Goal: Check status: Check status

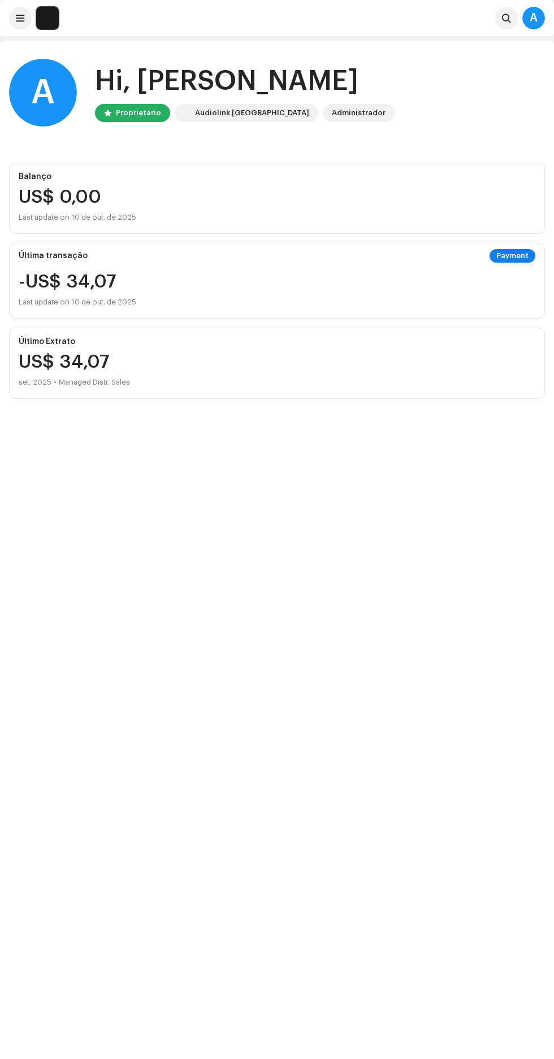
click at [14, 67] on re-a-cover "A" at bounding box center [43, 93] width 68 height 68
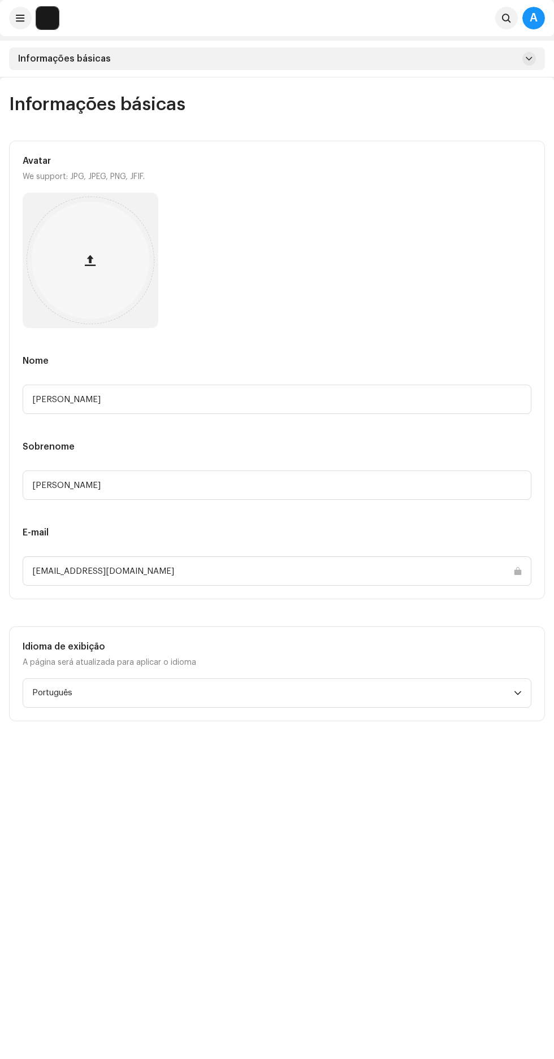
click at [20, 16] on span at bounding box center [20, 18] width 8 height 9
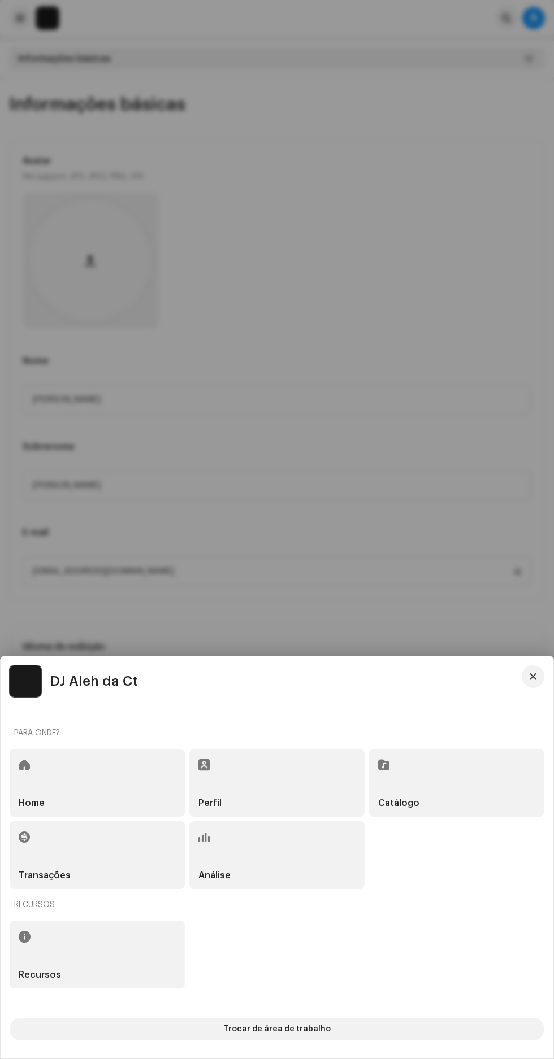
click at [23, 14] on div at bounding box center [277, 529] width 554 height 1059
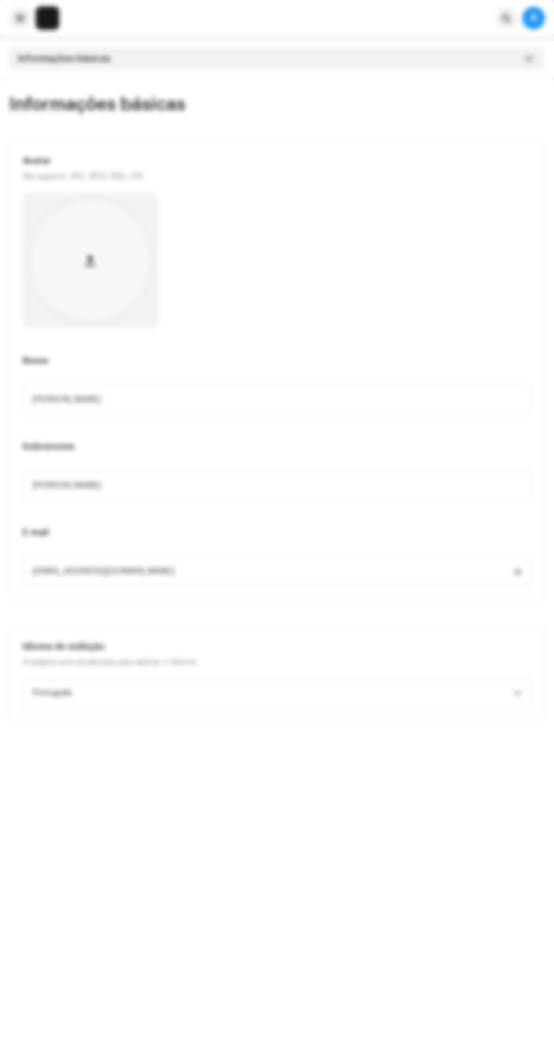
click at [23, 28] on div at bounding box center [277, 529] width 554 height 1059
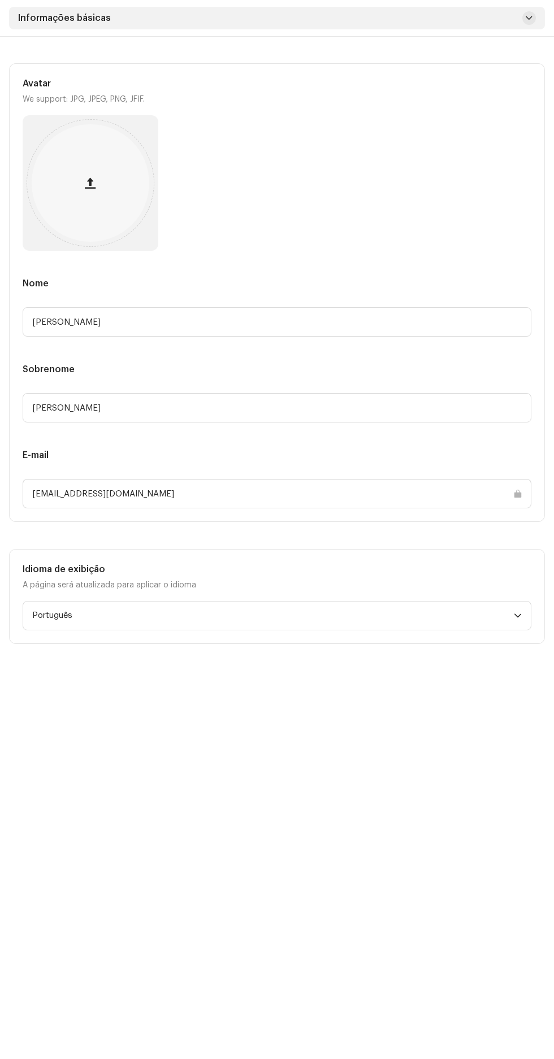
click at [43, 24] on div "Informações básicas" at bounding box center [277, 18] width 536 height 23
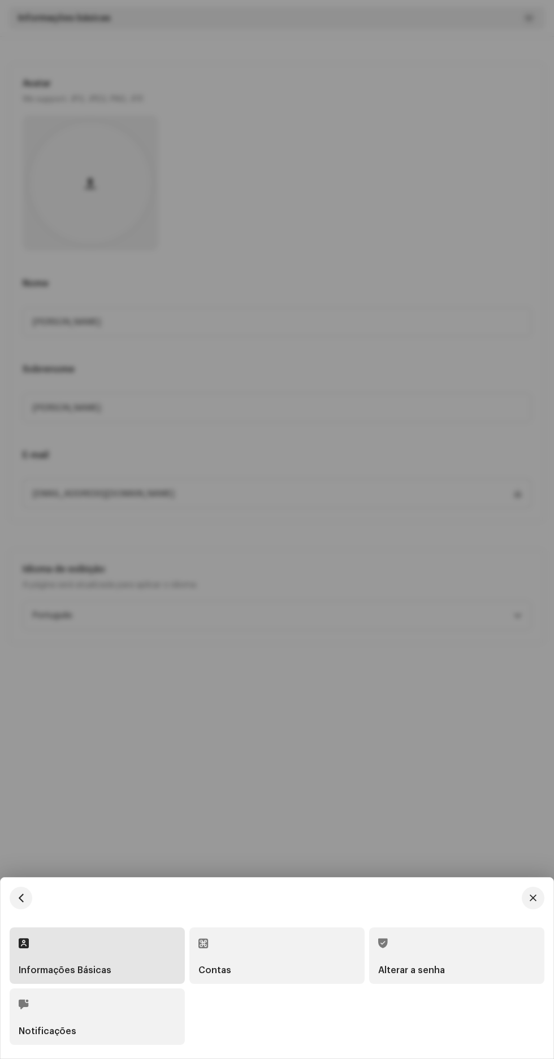
click at [415, 693] on div at bounding box center [277, 529] width 554 height 1059
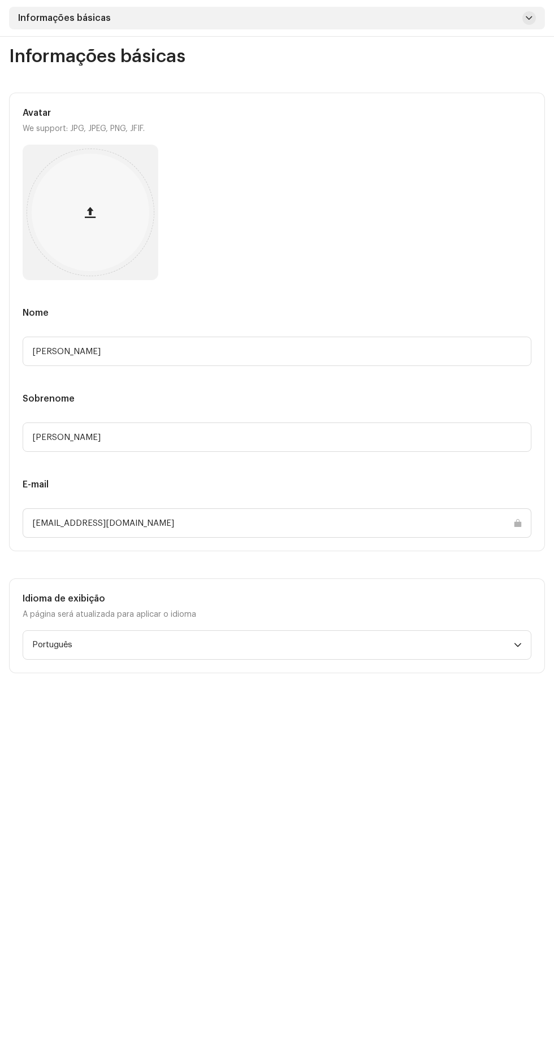
scroll to position [0, 0]
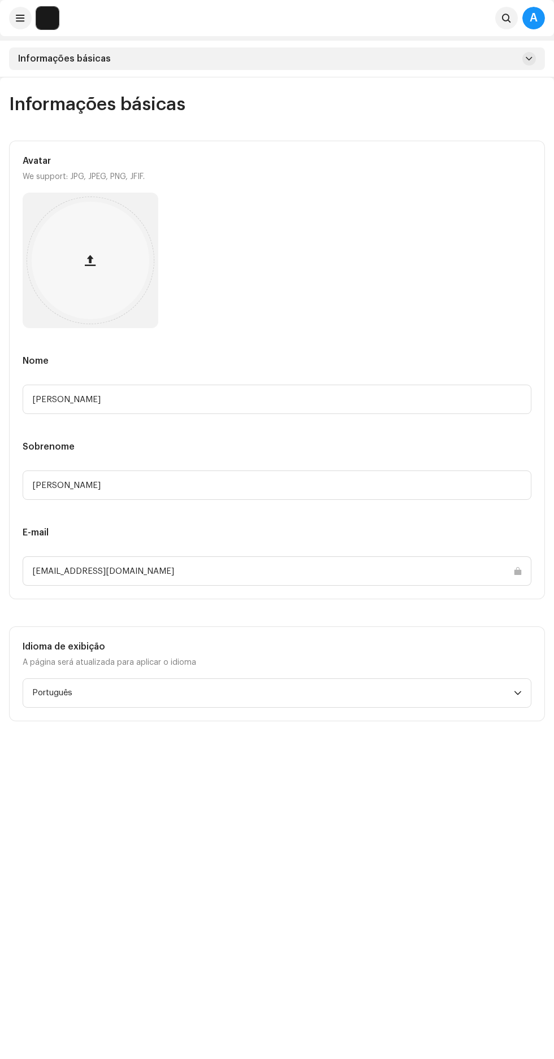
click at [41, 18] on img at bounding box center [47, 18] width 23 height 23
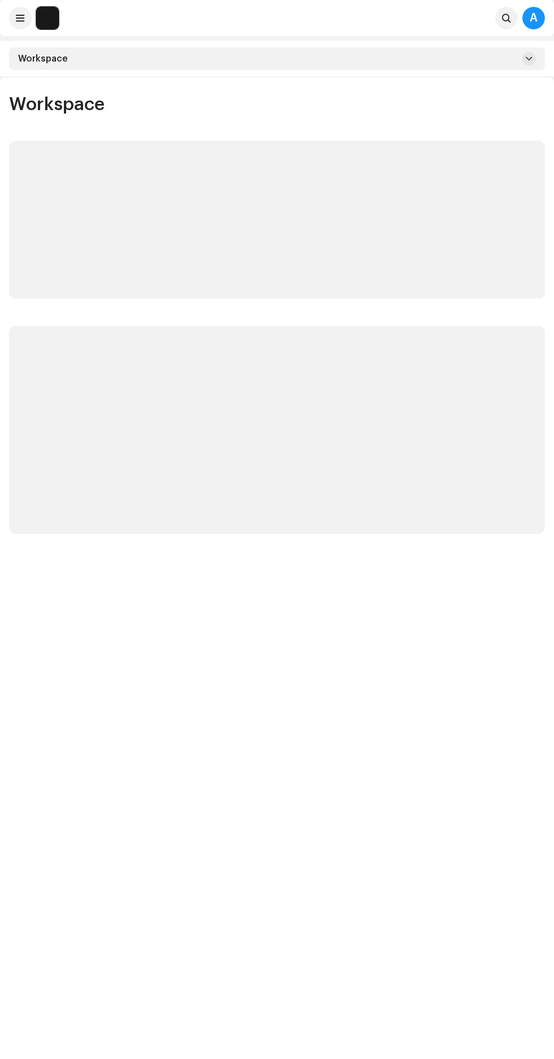
click at [20, 14] on span at bounding box center [20, 18] width 8 height 9
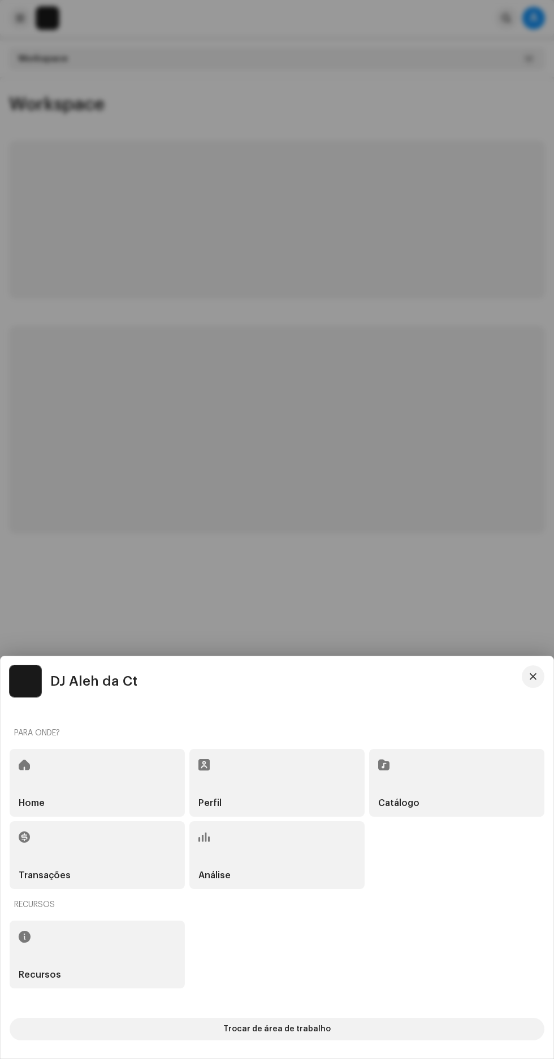
click at [24, 16] on div at bounding box center [277, 529] width 554 height 1059
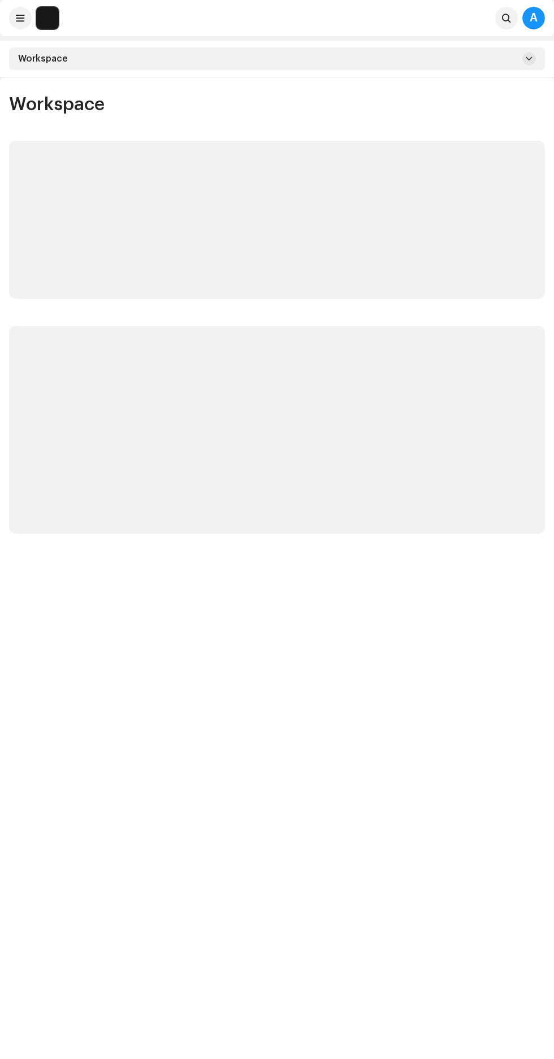
click at [20, 17] on span at bounding box center [20, 18] width 8 height 9
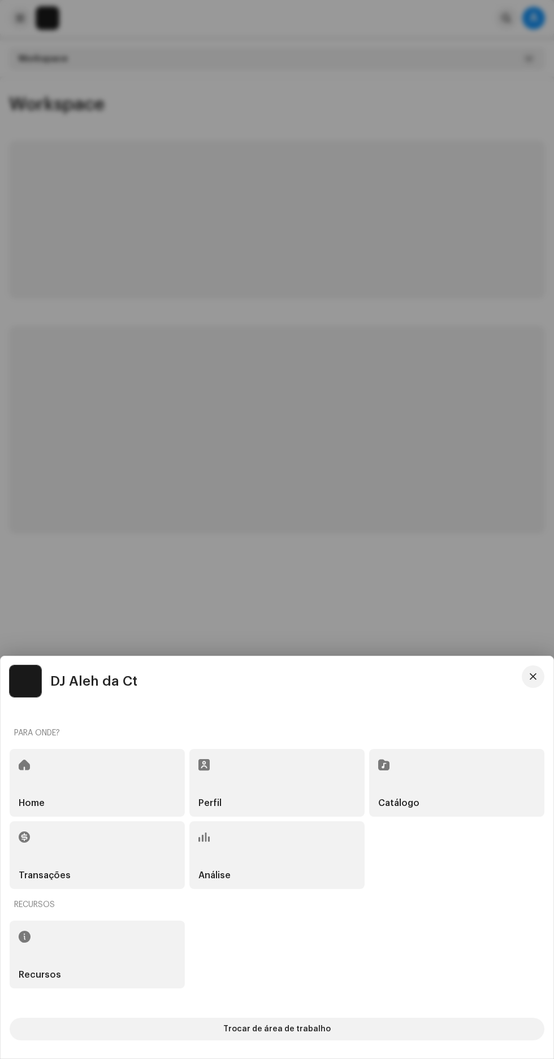
click at [27, 18] on div at bounding box center [277, 529] width 554 height 1059
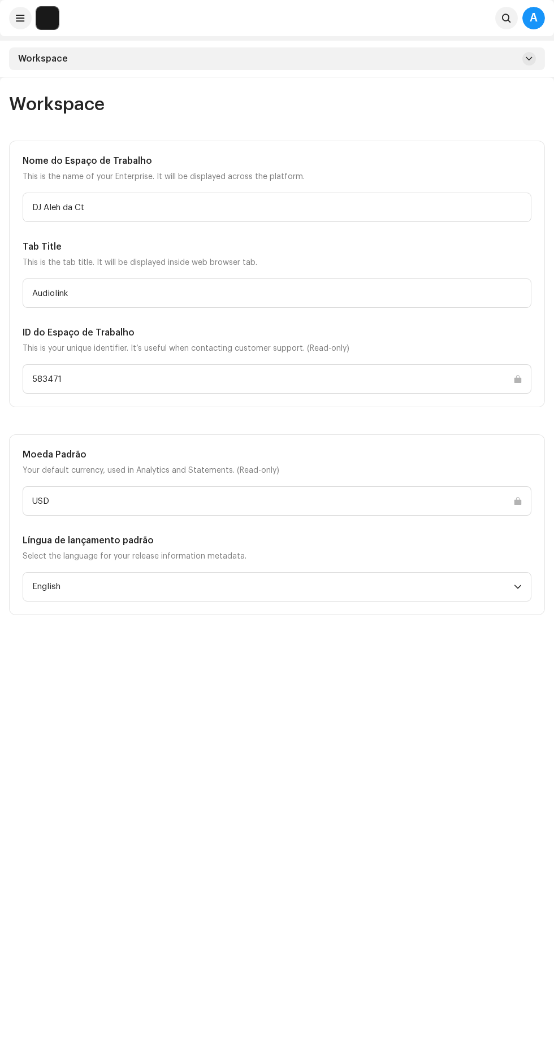
click at [20, 20] on span at bounding box center [20, 18] width 8 height 9
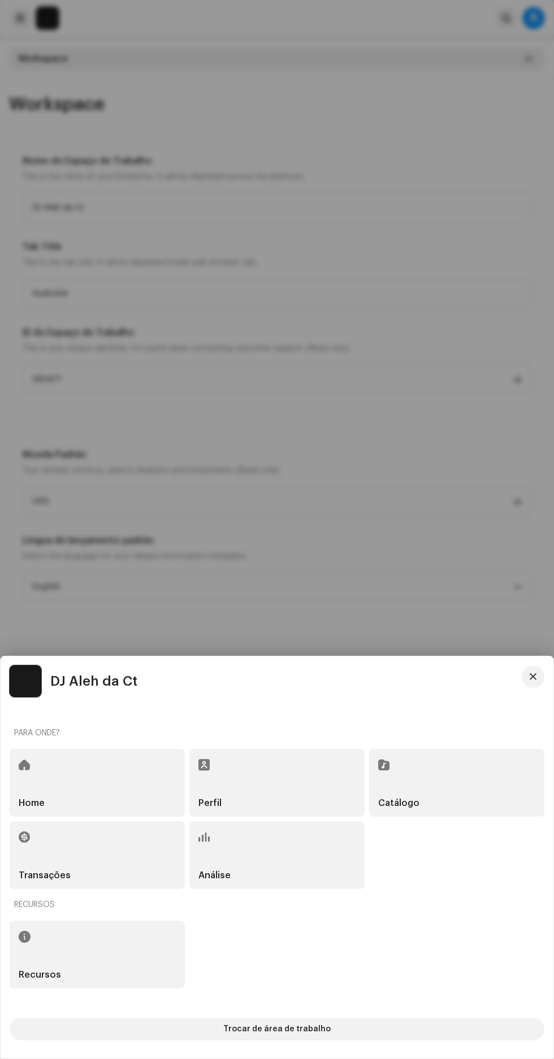
click at [318, 1023] on span "Trocar de área de trabalho" at bounding box center [276, 1029] width 107 height 23
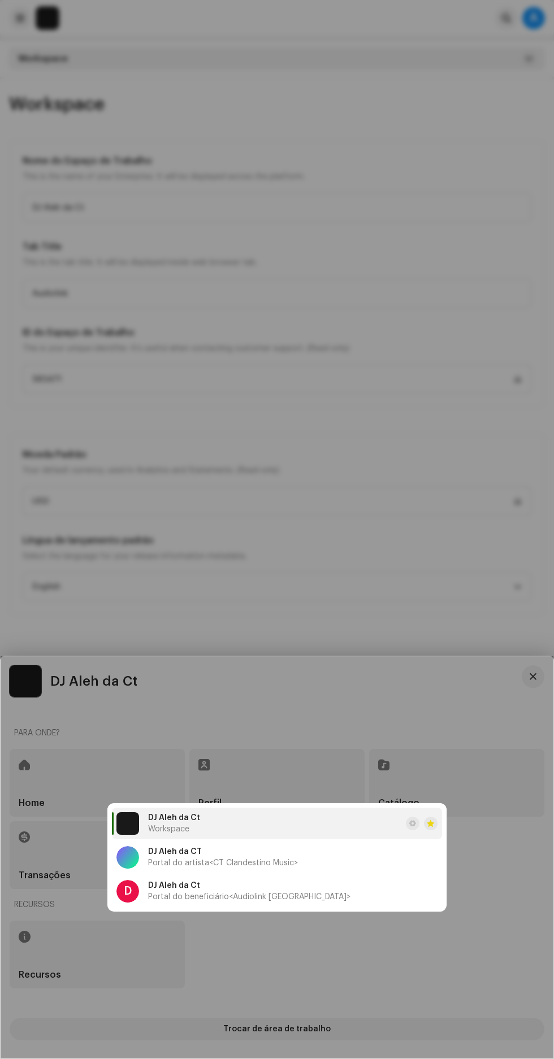
click at [330, 889] on li "D DJ Aleh da Ct Portal do beneficiário <Audiolink Brasil>" at bounding box center [277, 892] width 330 height 32
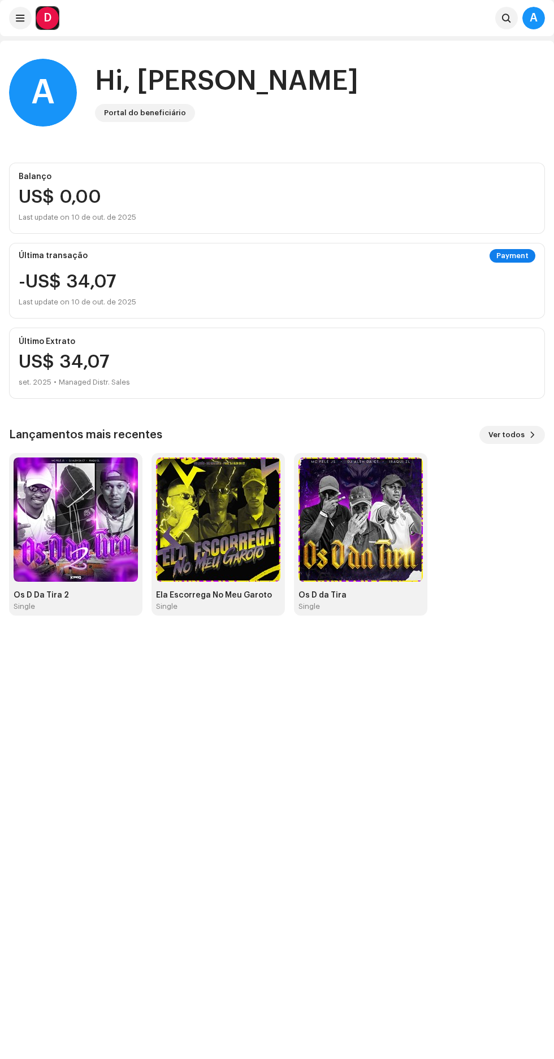
click at [374, 542] on img at bounding box center [360, 520] width 124 height 124
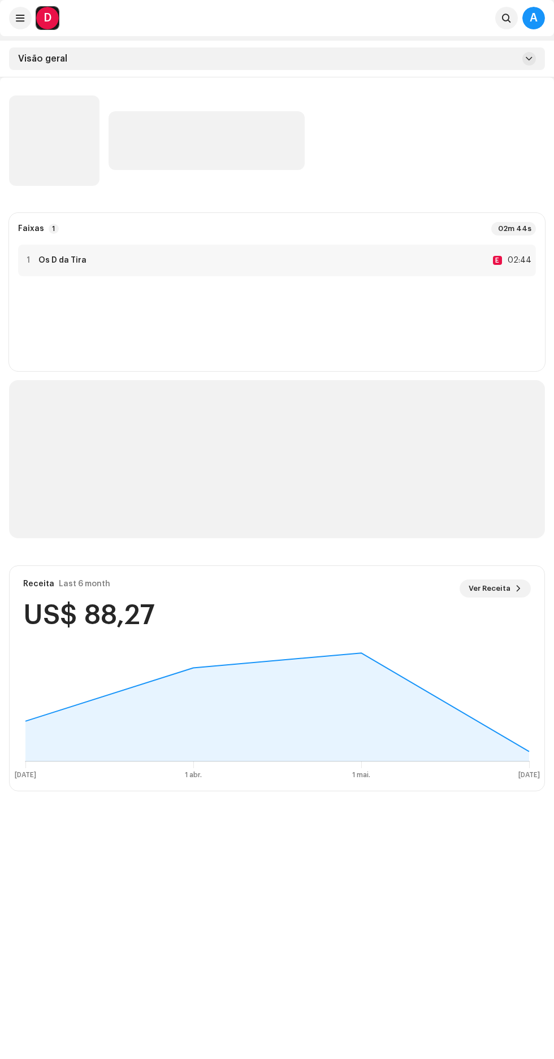
click at [354, 644] on rect at bounding box center [277, 713] width 526 height 141
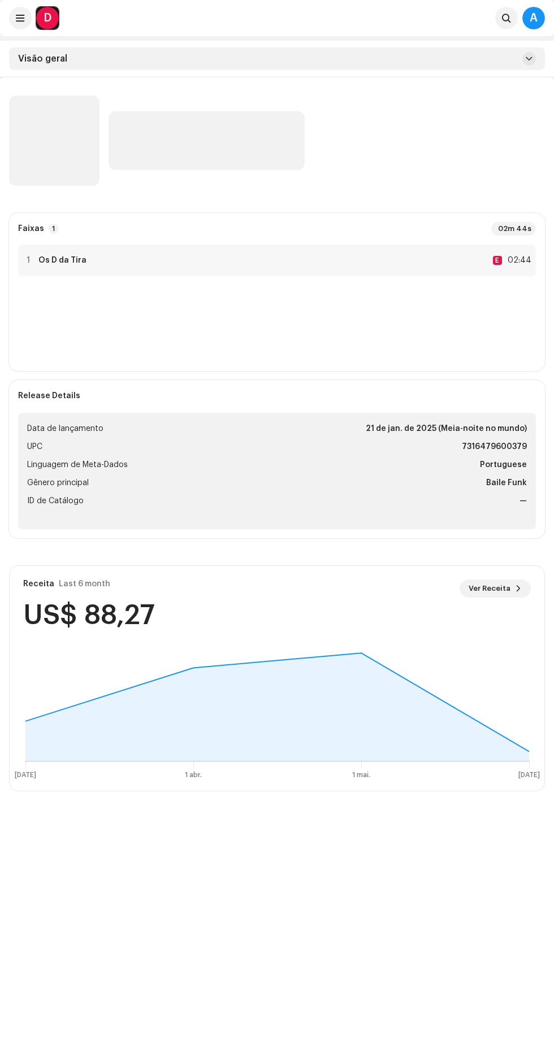
click at [377, 634] on div "Receita Last 6 month Ver Receita US$ 88,27" at bounding box center [277, 604] width 534 height 77
click at [358, 661] on icon at bounding box center [276, 707] width 503 height 108
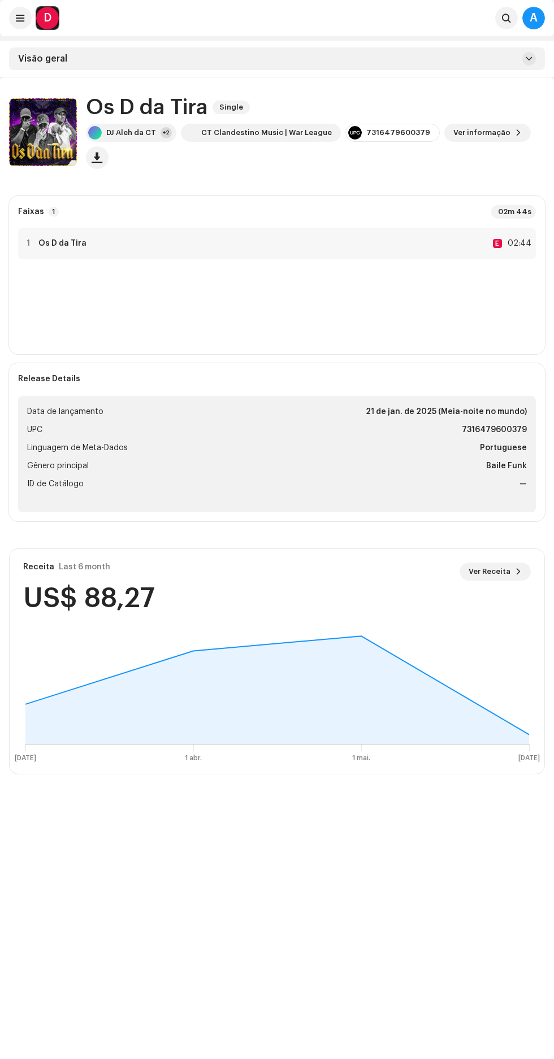
click at [414, 48] on div "Visão geral" at bounding box center [277, 58] width 536 height 23
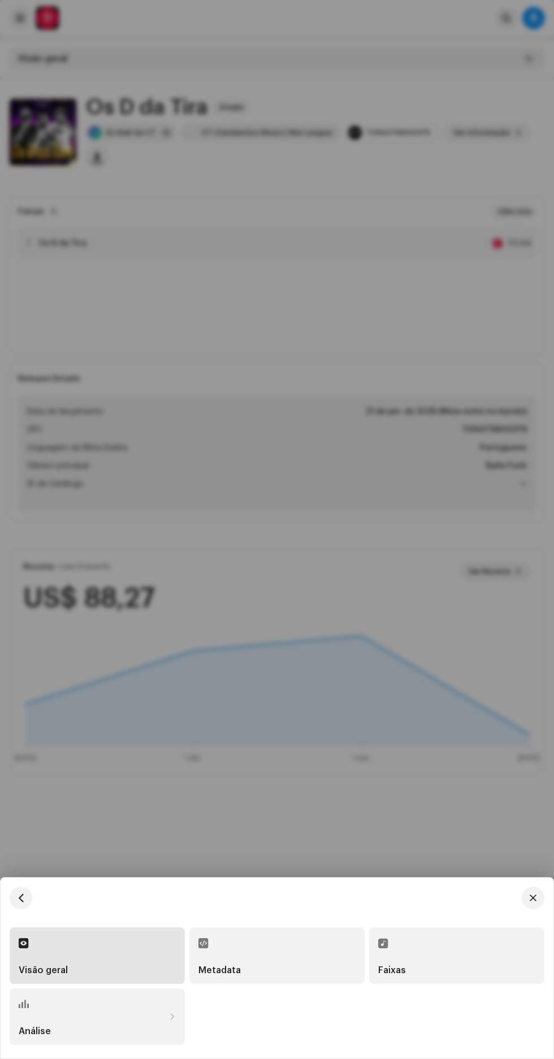
click at [412, 56] on div at bounding box center [277, 529] width 554 height 1059
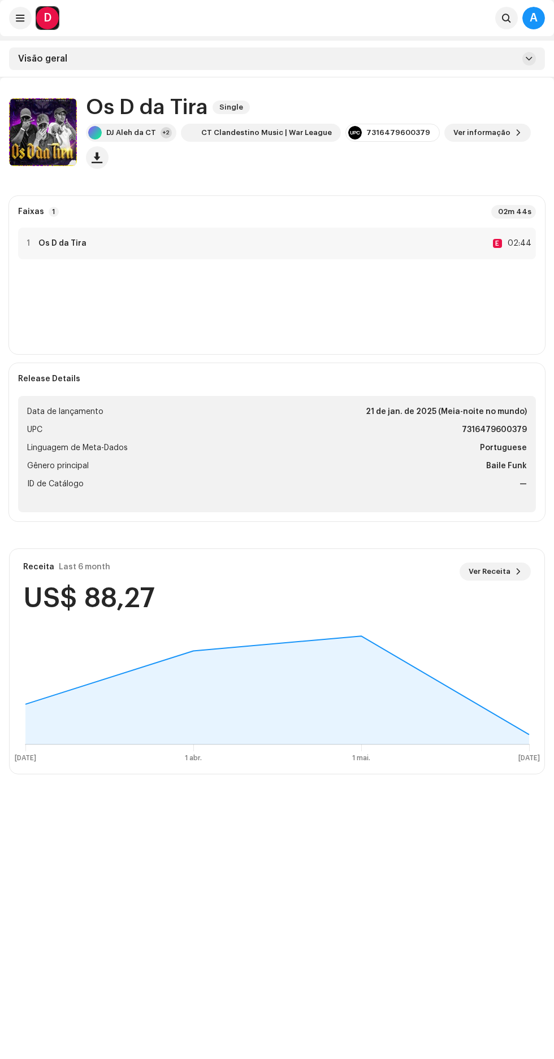
click at [426, 50] on div "Visão geral" at bounding box center [277, 58] width 536 height 23
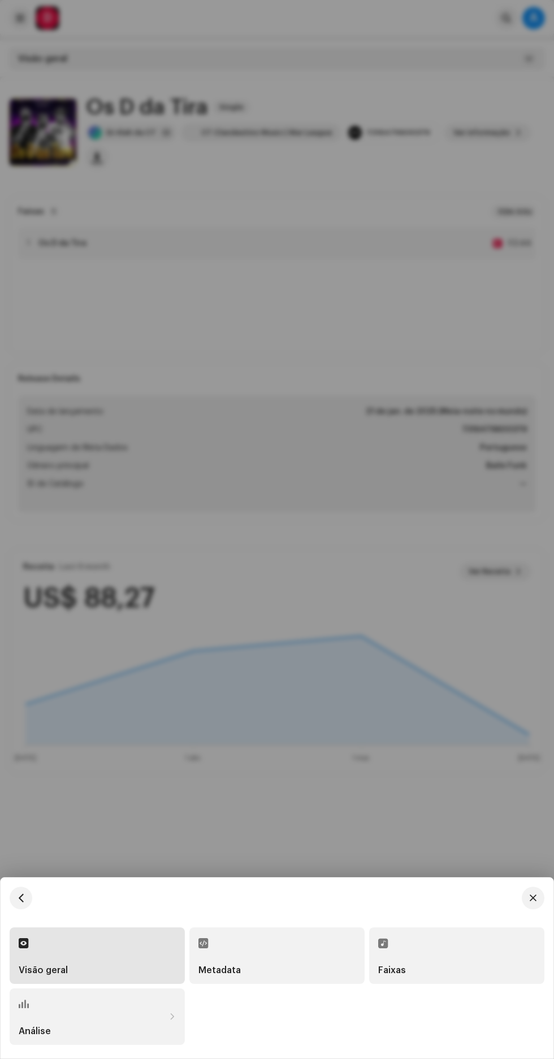
click at [97, 1028] on div "Análise" at bounding box center [92, 1031] width 146 height 9
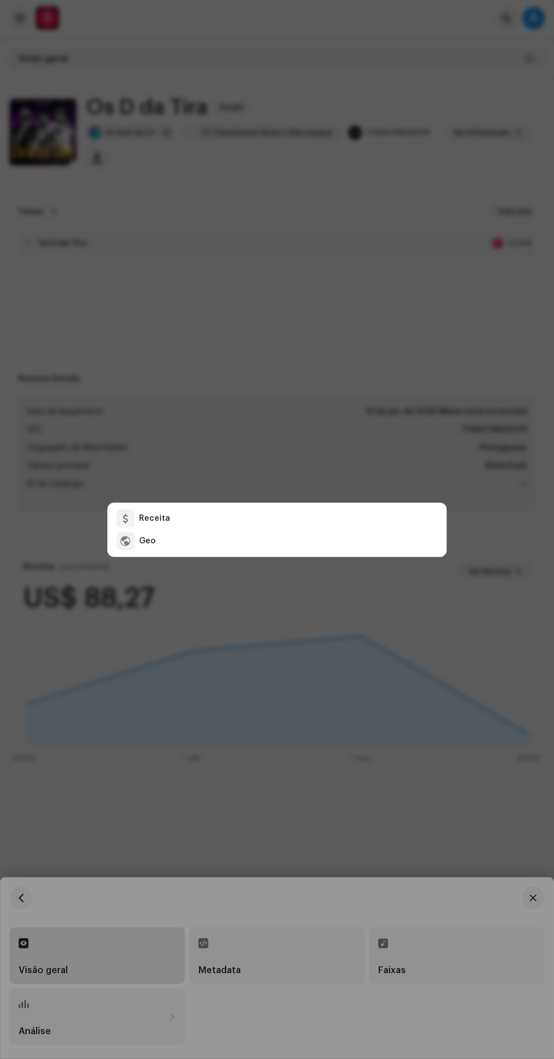
click at [360, 541] on div "Geo" at bounding box center [288, 541] width 298 height 9
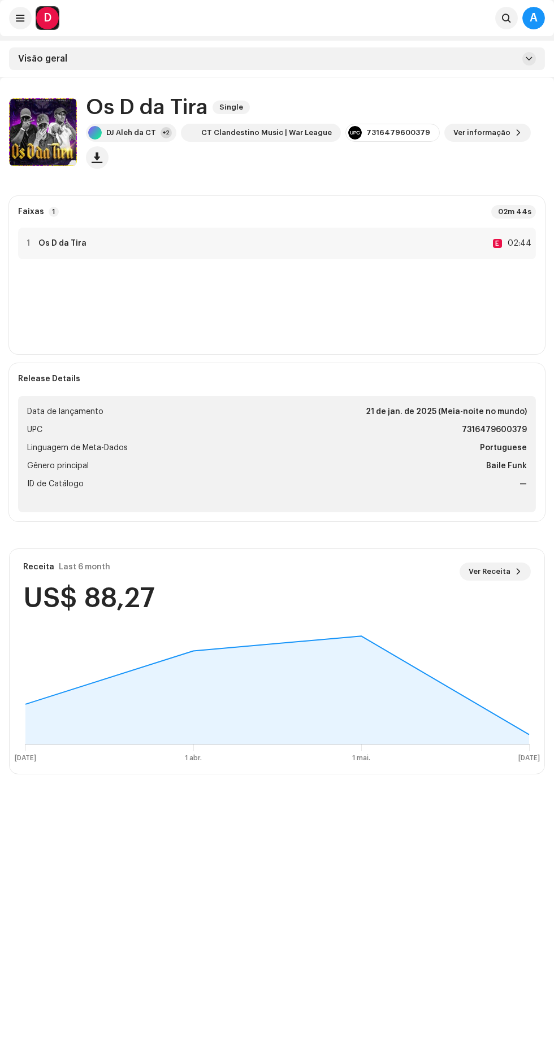
click at [40, 25] on div "D" at bounding box center [47, 18] width 23 height 23
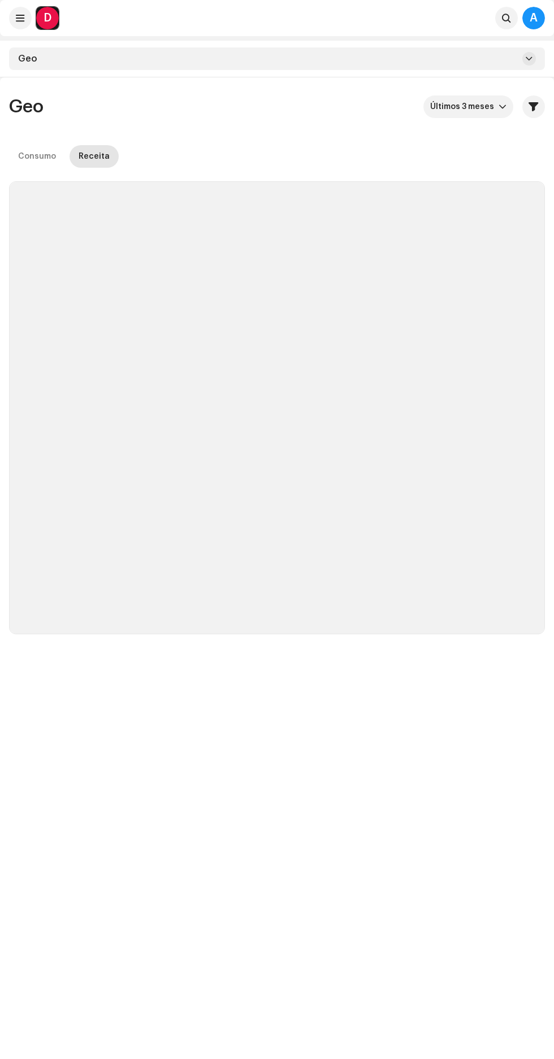
click at [20, 18] on span at bounding box center [20, 18] width 8 height 9
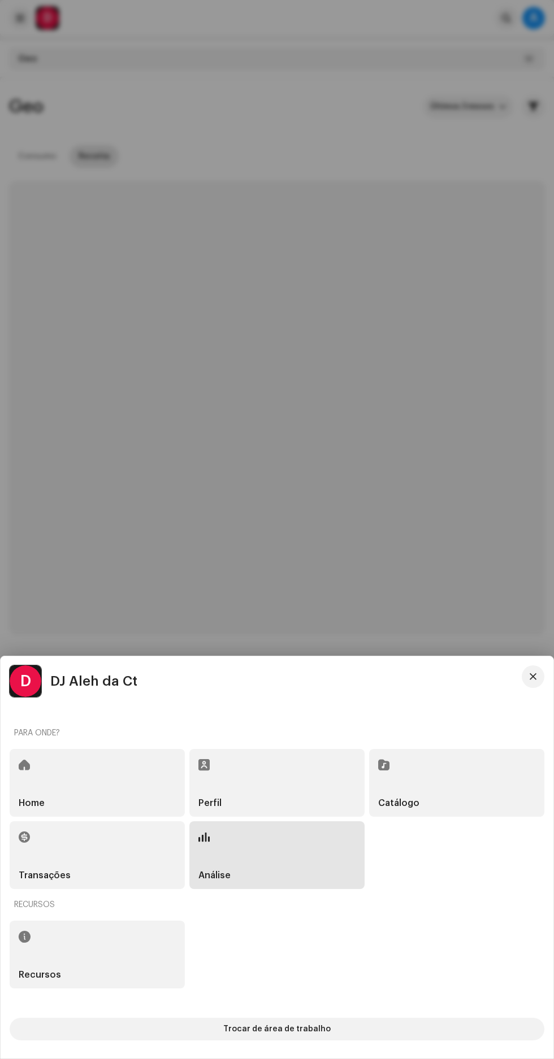
click at [32, 7] on div at bounding box center [277, 529] width 554 height 1059
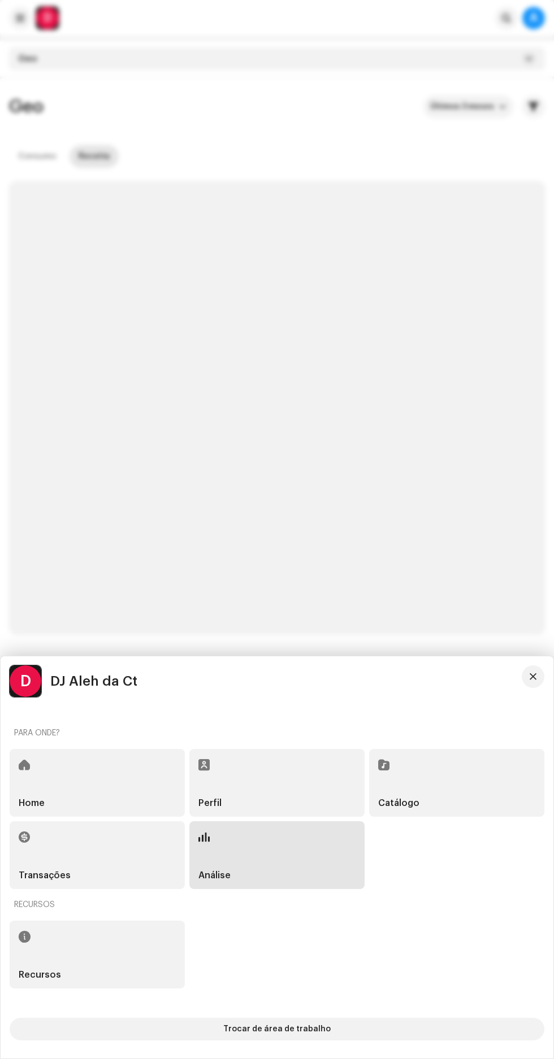
click at [16, 15] on span at bounding box center [20, 18] width 8 height 9
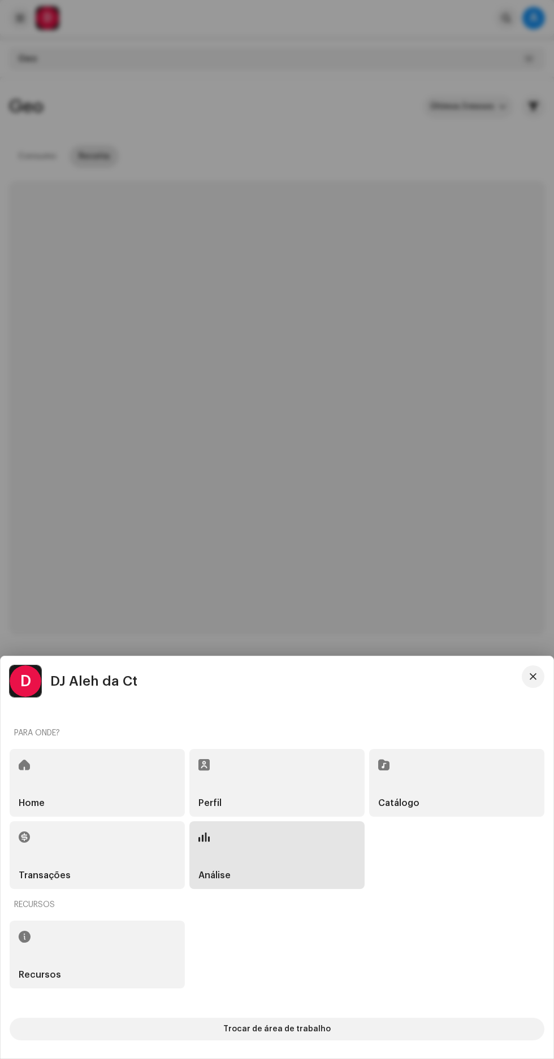
click at [31, 5] on div at bounding box center [277, 529] width 554 height 1059
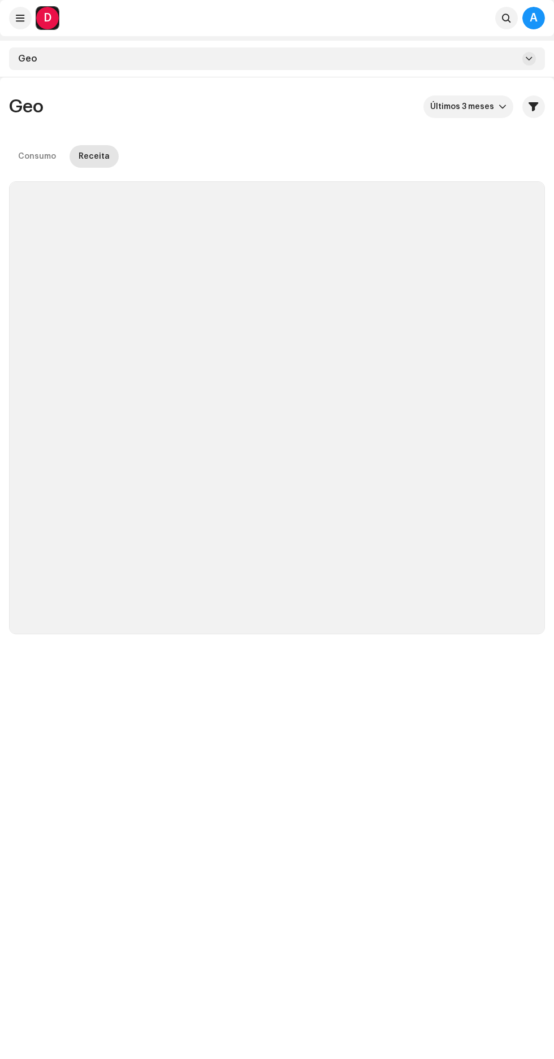
click at [12, 45] on div "Geo" at bounding box center [277, 59] width 554 height 37
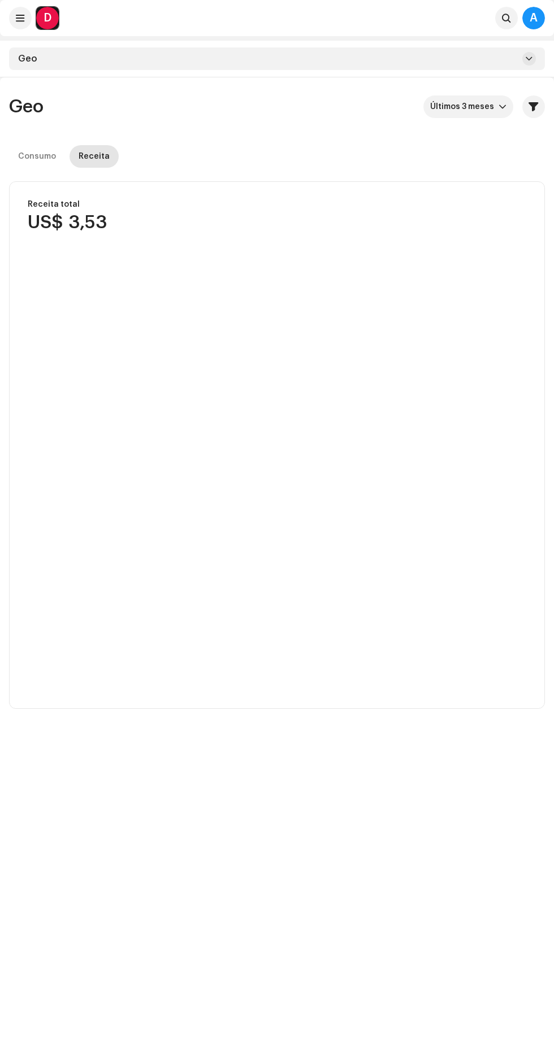
click at [20, 18] on span at bounding box center [20, 18] width 8 height 9
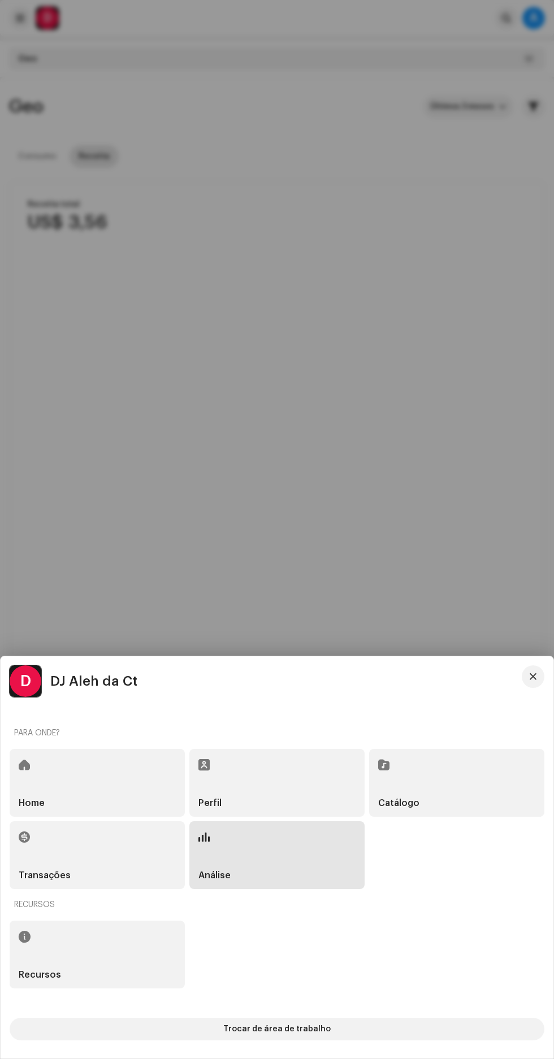
click at [119, 842] on div "Transações" at bounding box center [97, 855] width 175 height 68
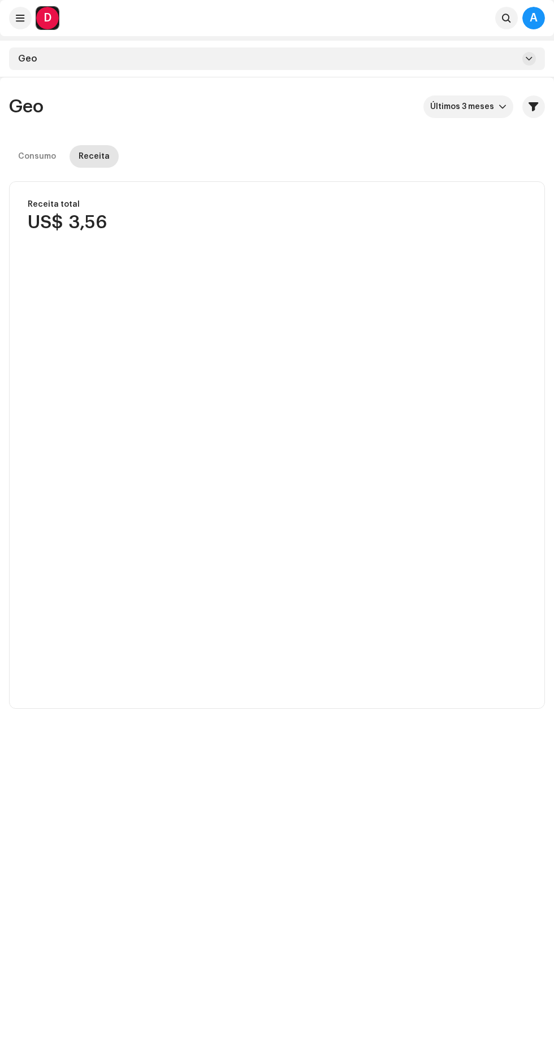
click at [533, 16] on div "A" at bounding box center [533, 18] width 23 height 23
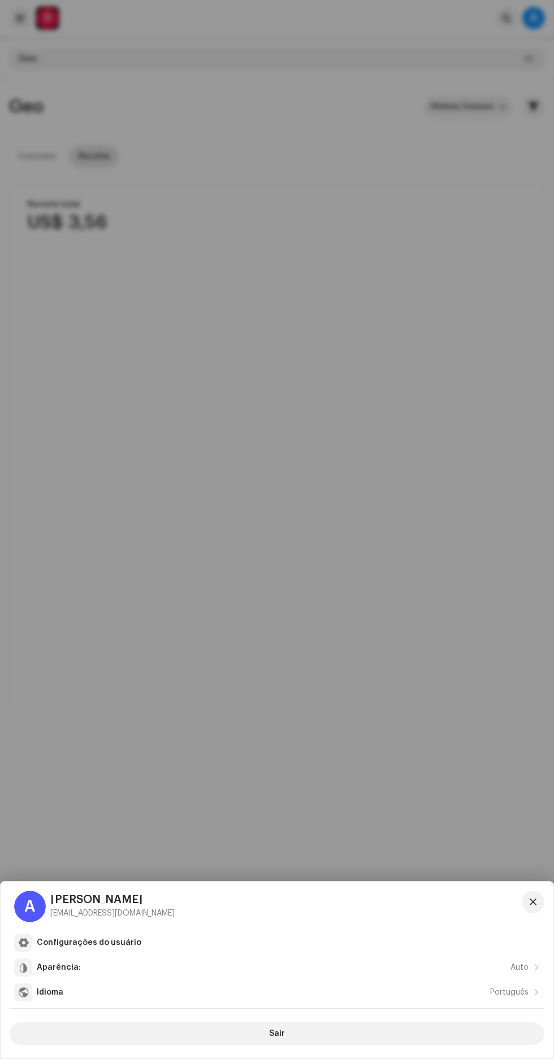
click at [381, 532] on div at bounding box center [277, 529] width 554 height 1059
click at [29, 14] on div at bounding box center [277, 529] width 554 height 1059
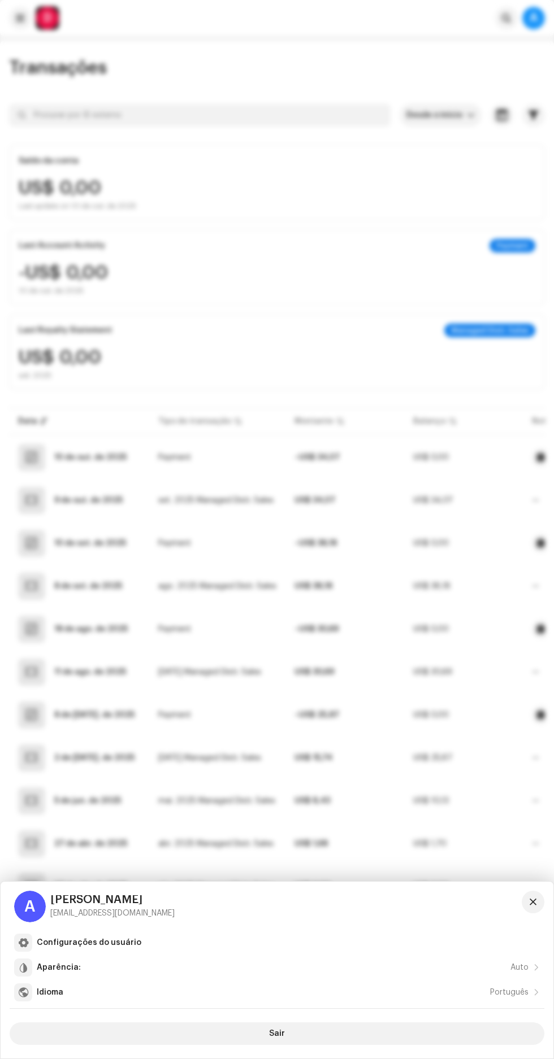
click at [65, 598] on div at bounding box center [277, 529] width 554 height 1059
